Goal: Task Accomplishment & Management: Complete application form

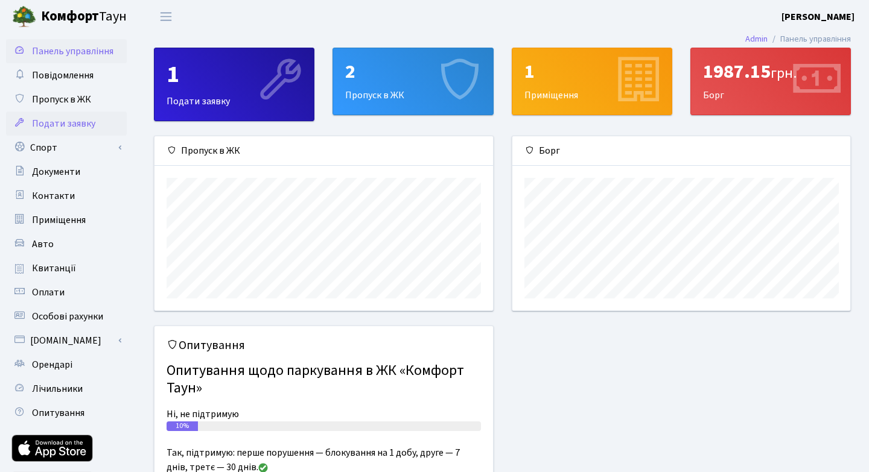
scroll to position [174, 338]
click at [61, 100] on span "Пропуск в ЖК" at bounding box center [61, 99] width 59 height 13
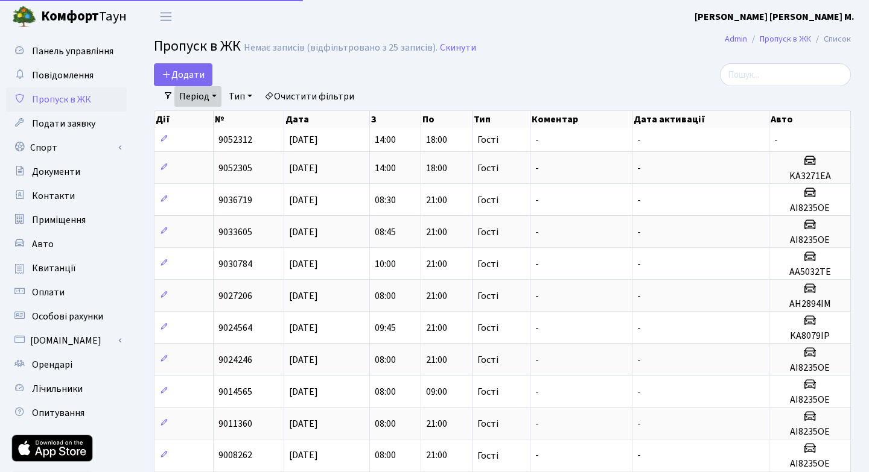
select select "25"
click at [192, 94] on link "Період" at bounding box center [197, 96] width 47 height 21
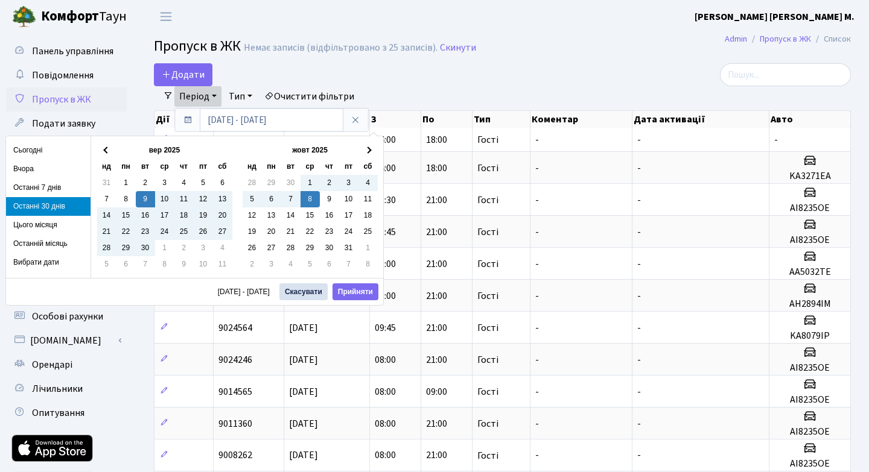
click at [39, 203] on li "Останні 30 днів" at bounding box center [48, 206] width 84 height 19
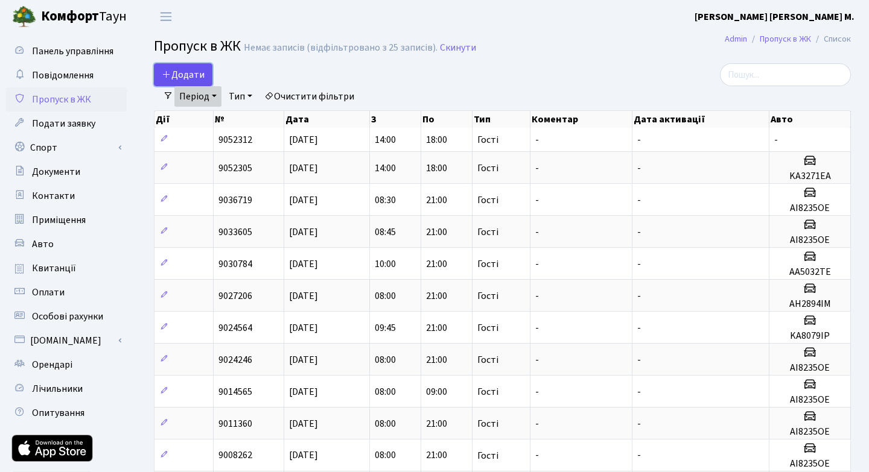
click at [179, 72] on span "Додати" at bounding box center [183, 74] width 43 height 13
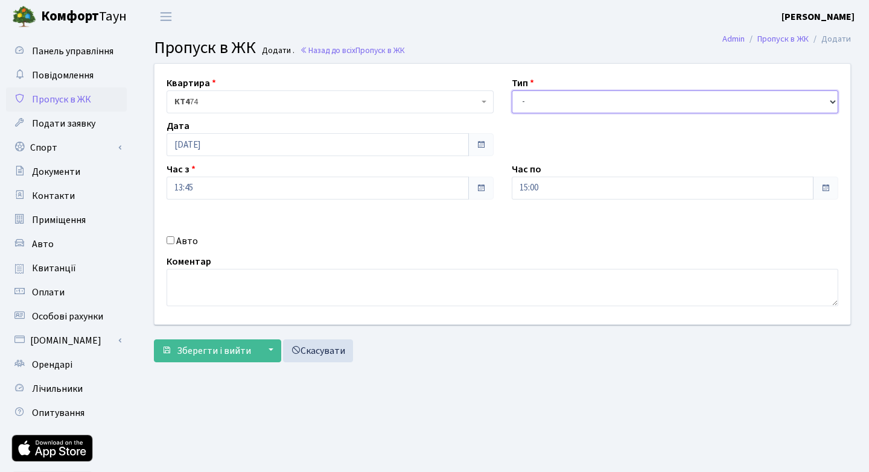
click at [830, 101] on select "- Доставка Таксі Гості Сервіс" at bounding box center [675, 101] width 327 height 23
select select "3"
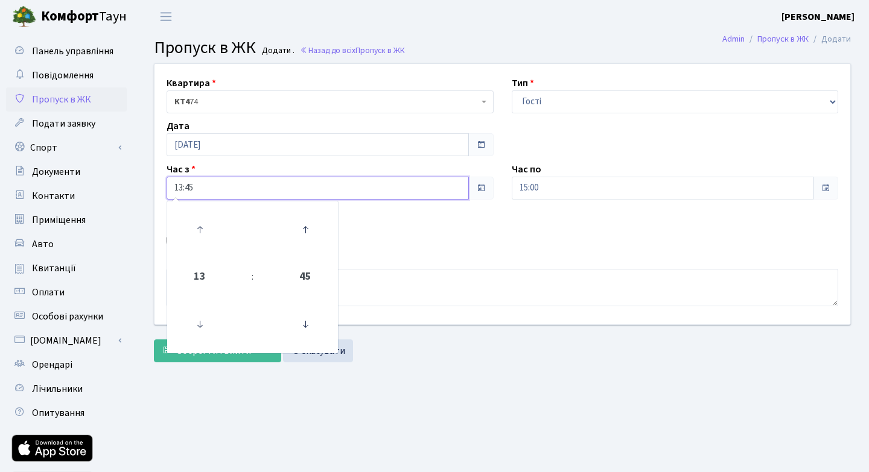
click at [446, 187] on input "13:45" at bounding box center [318, 188] width 302 height 23
click at [198, 227] on icon at bounding box center [199, 230] width 33 height 33
click at [302, 324] on icon at bounding box center [305, 324] width 33 height 33
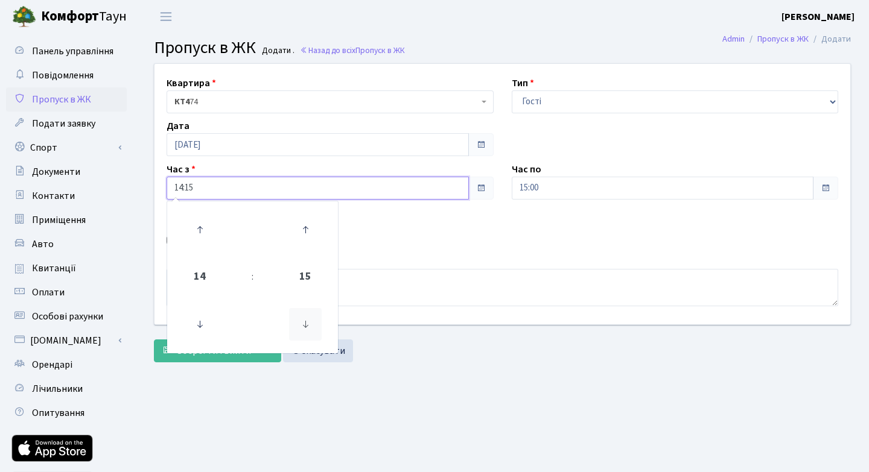
type input "14:00"
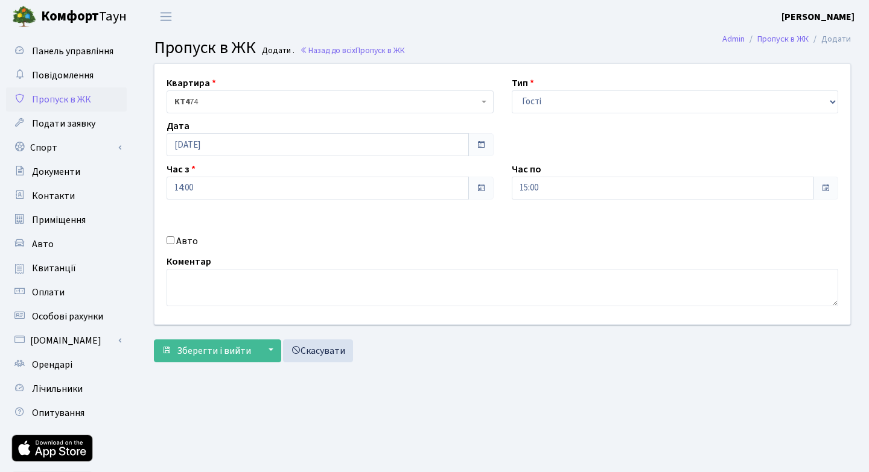
click at [551, 233] on div "Квартира <b>КТ4</b>&nbsp;&nbsp;&nbsp;74 КТ4 74 Тип - Доставка Таксі Гості Серві…" at bounding box center [502, 194] width 714 height 261
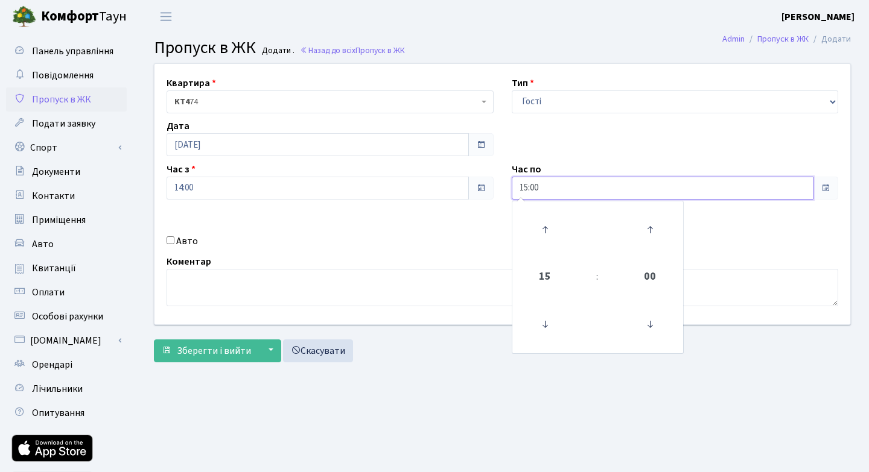
click at [770, 189] on input "15:00" at bounding box center [663, 188] width 302 height 23
click at [545, 323] on icon at bounding box center [545, 324] width 33 height 33
click at [548, 230] on icon at bounding box center [545, 230] width 33 height 33
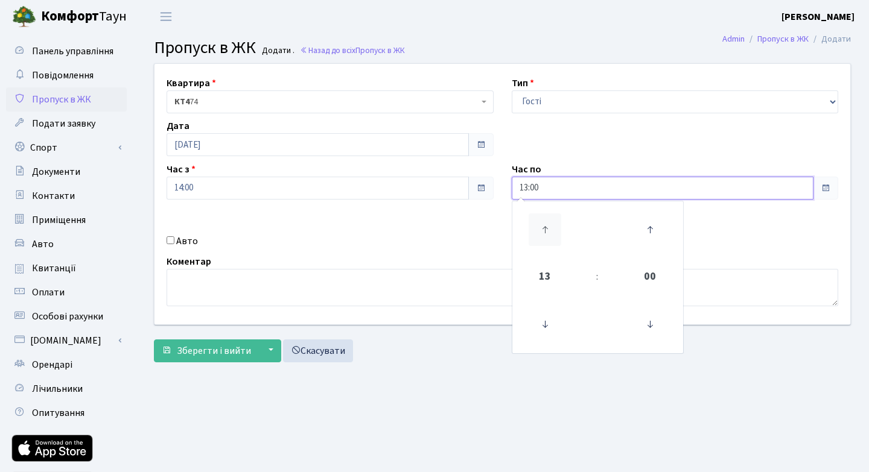
click at [548, 230] on icon at bounding box center [545, 230] width 33 height 33
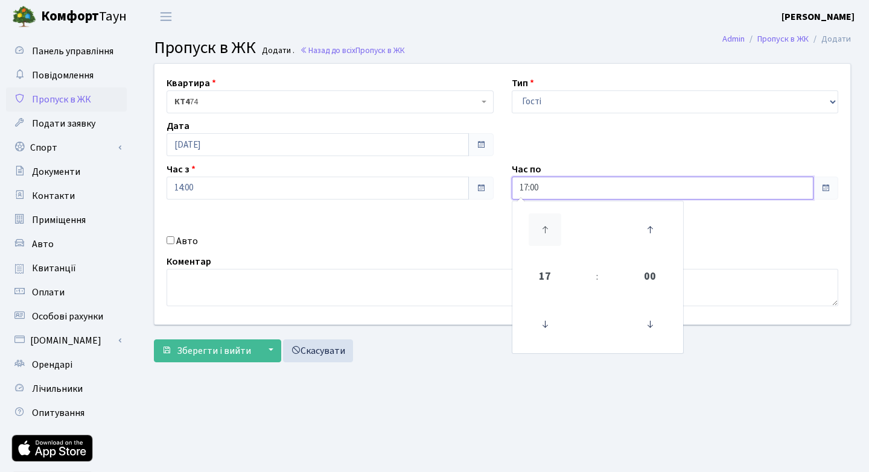
type input "18:00"
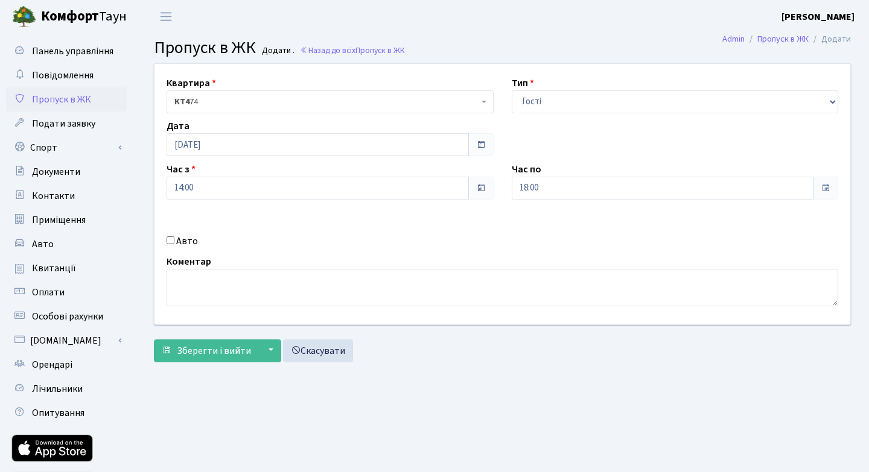
click at [729, 246] on div "Квартира <b>КТ4</b>&nbsp;&nbsp;&nbsp;74 КТ4 74 Тип - Доставка Таксі Гості Серві…" at bounding box center [502, 194] width 714 height 261
click at [170, 241] on input "Авто" at bounding box center [171, 241] width 8 height 8
checkbox input "true"
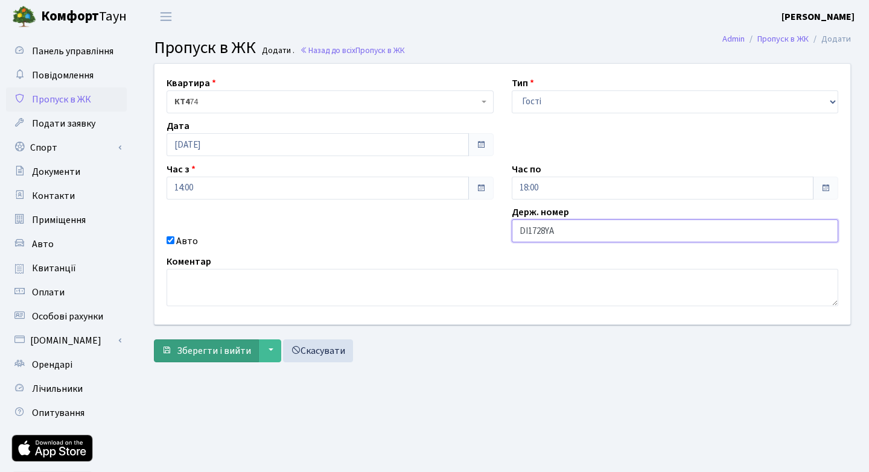
type input "DI1728YA"
click at [219, 350] on span "Зберегти і вийти" at bounding box center [214, 350] width 74 height 13
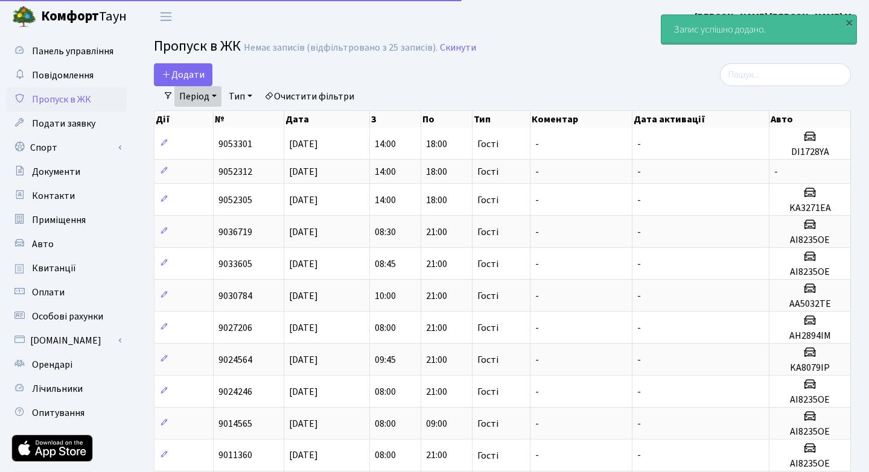
select select "25"
